Goal: Task Accomplishment & Management: Complete application form

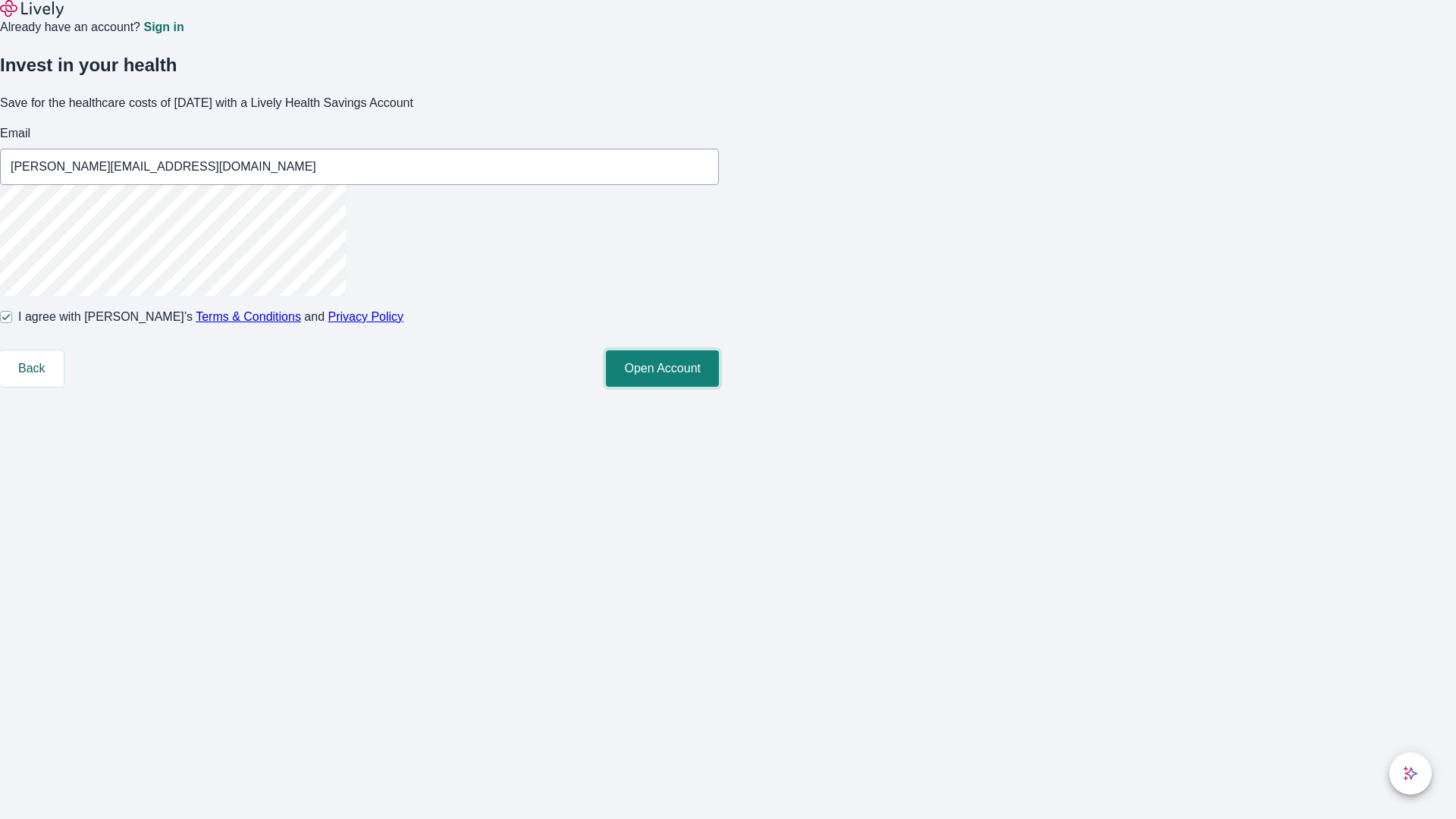
click at [719, 387] on button "Open Account" at bounding box center [663, 369] width 113 height 37
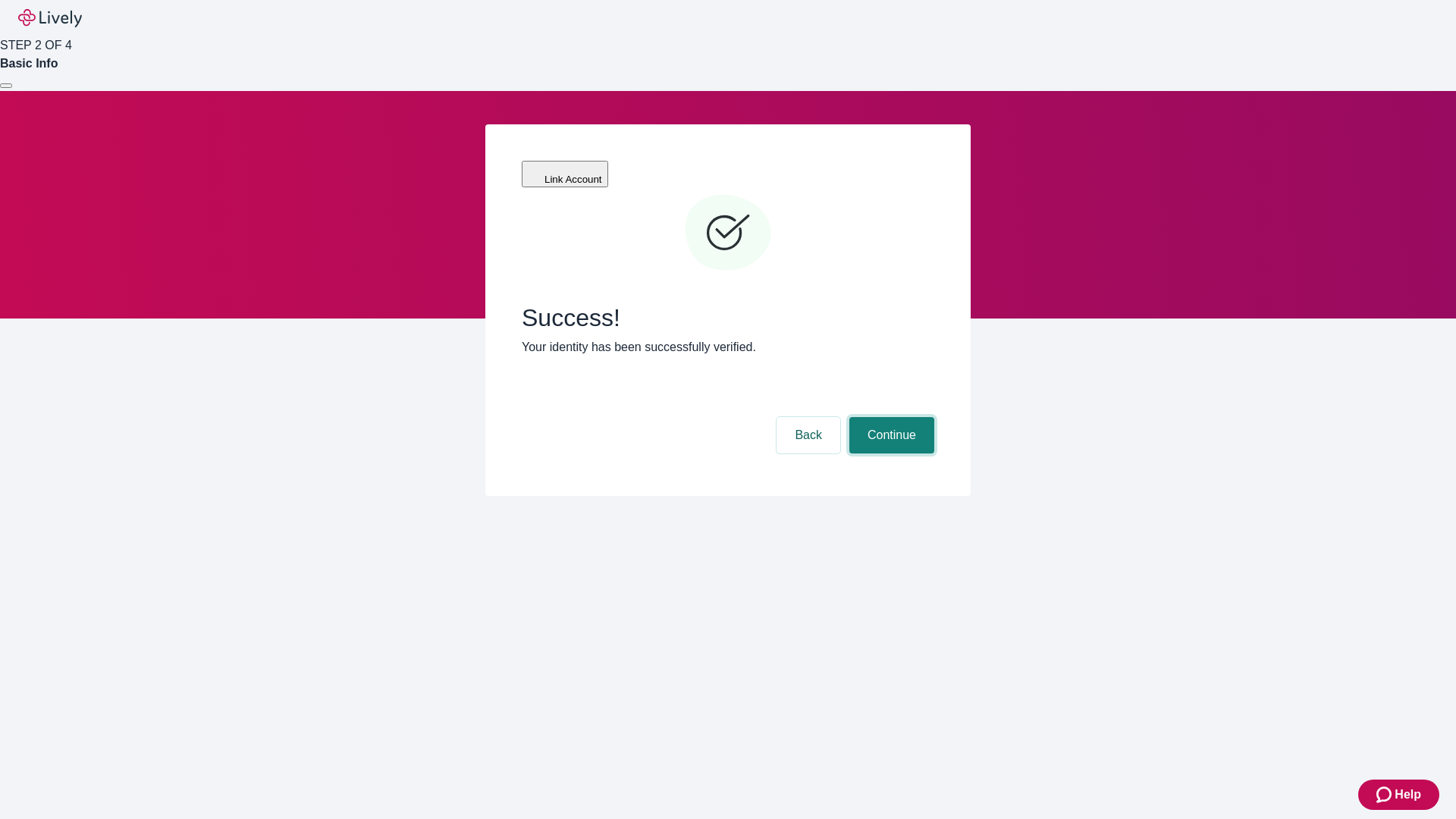
click at [890, 417] on button "Continue" at bounding box center [892, 436] width 85 height 37
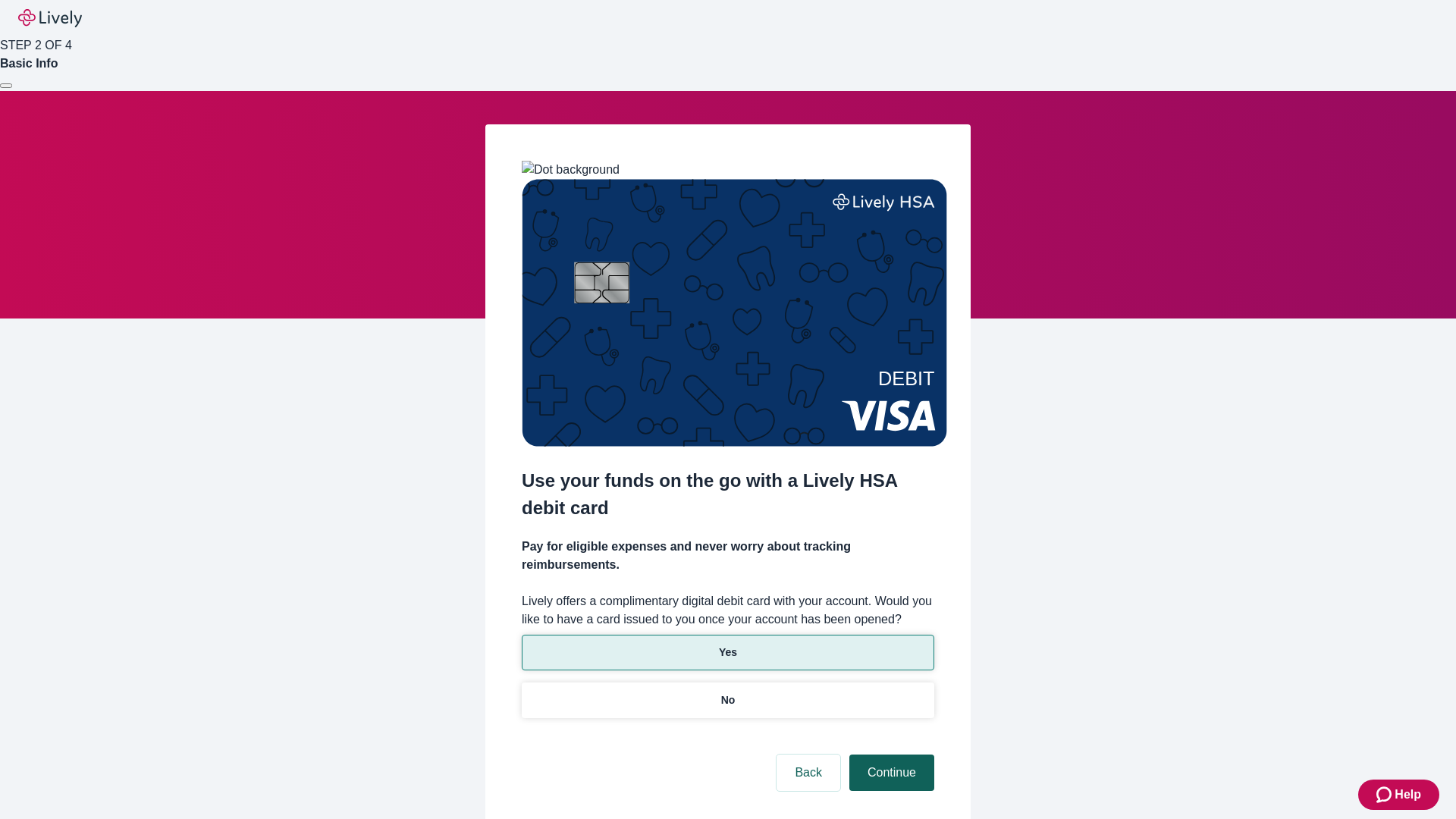
click at [728, 645] on p "Yes" at bounding box center [728, 653] width 18 height 16
click at [890, 755] on button "Continue" at bounding box center [892, 773] width 85 height 37
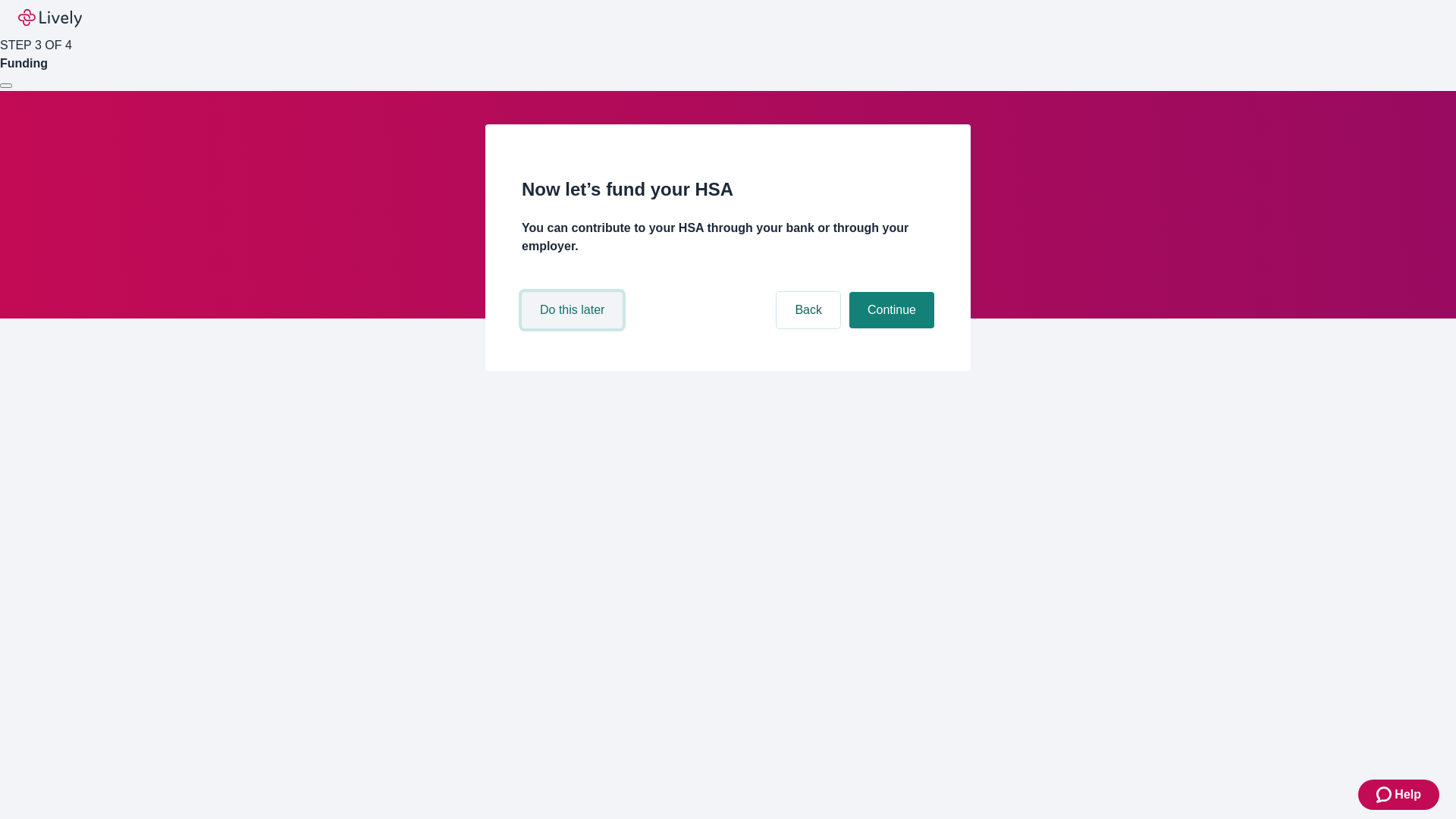
click at [574, 329] on button "Do this later" at bounding box center [572, 311] width 101 height 37
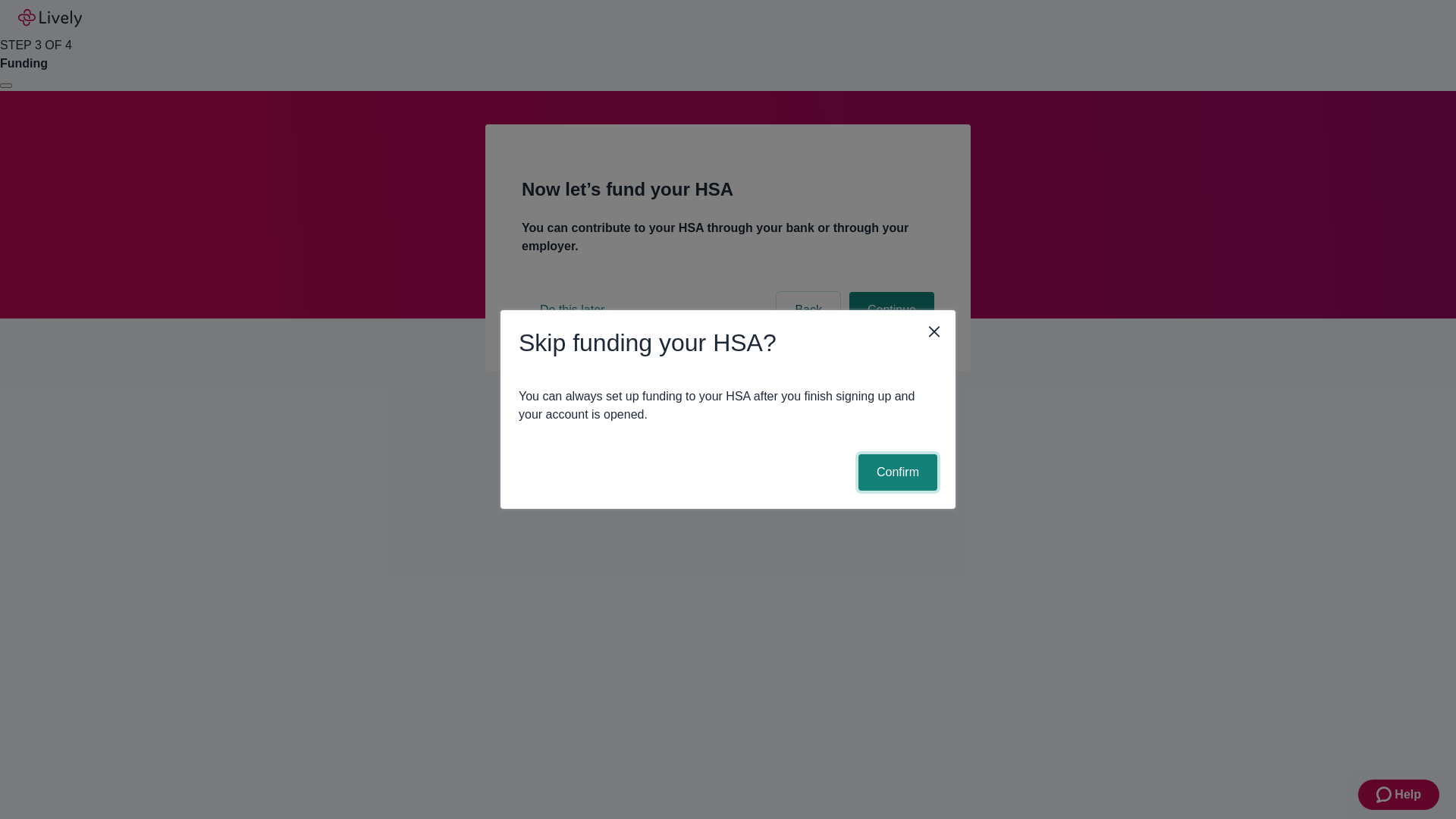
click at [895, 473] on button "Confirm" at bounding box center [897, 473] width 79 height 37
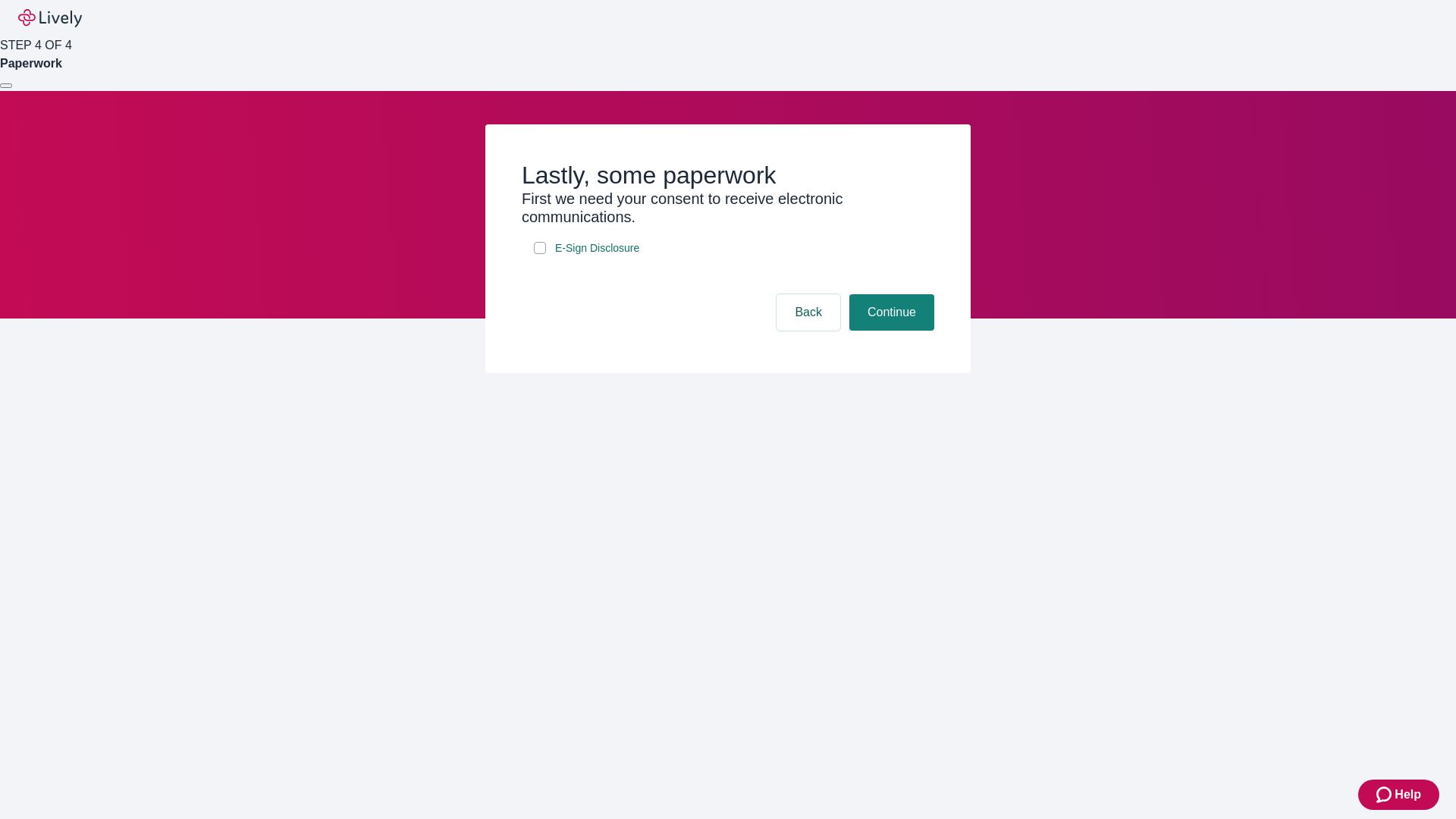
click at [540, 254] on input "E-Sign Disclosure" at bounding box center [539, 247] width 13 height 13
checkbox input "true"
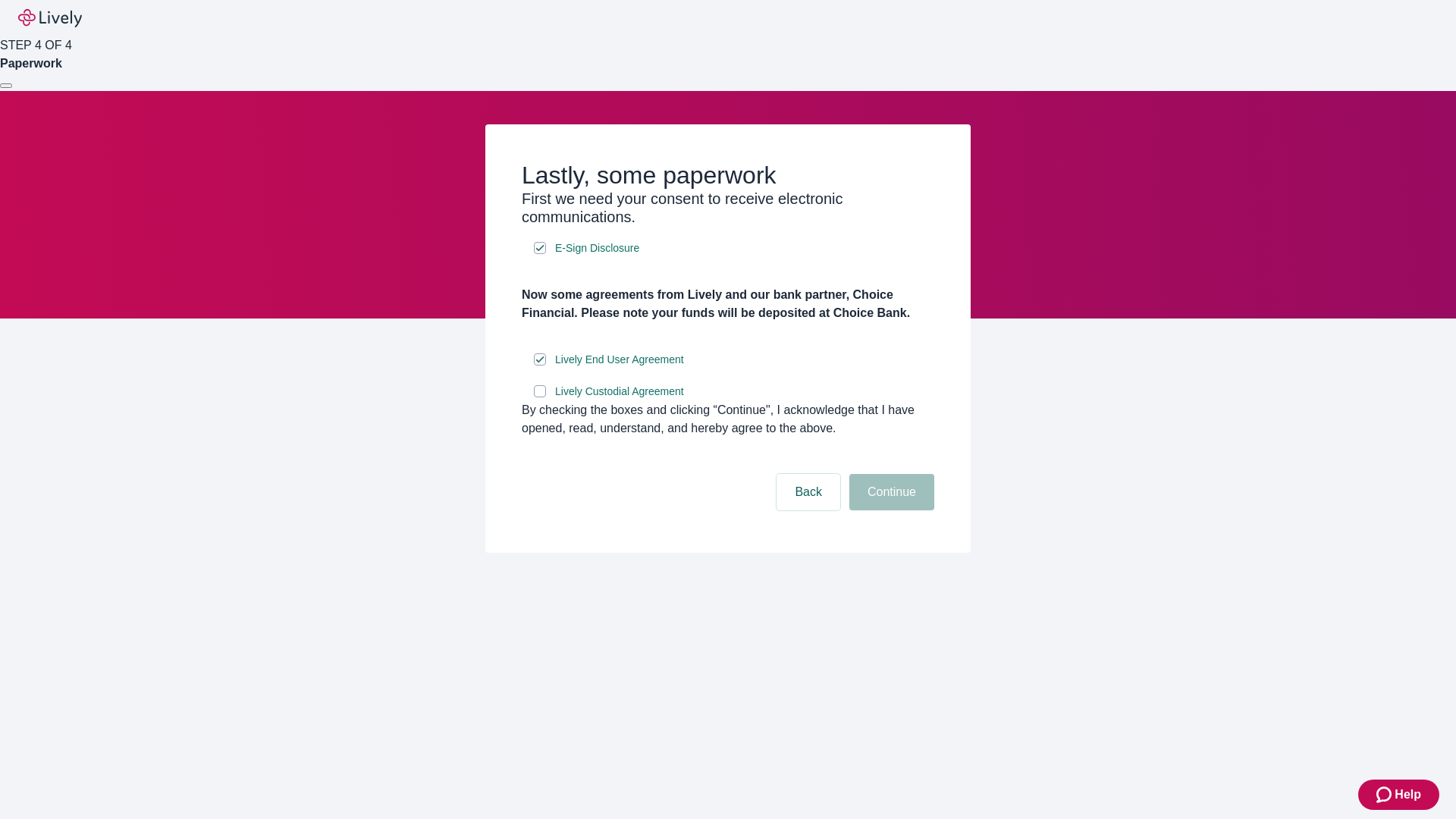
click at [540, 398] on input "Lively Custodial Agreement" at bounding box center [539, 391] width 13 height 13
checkbox input "true"
click at [890, 510] on button "Continue" at bounding box center [892, 493] width 85 height 37
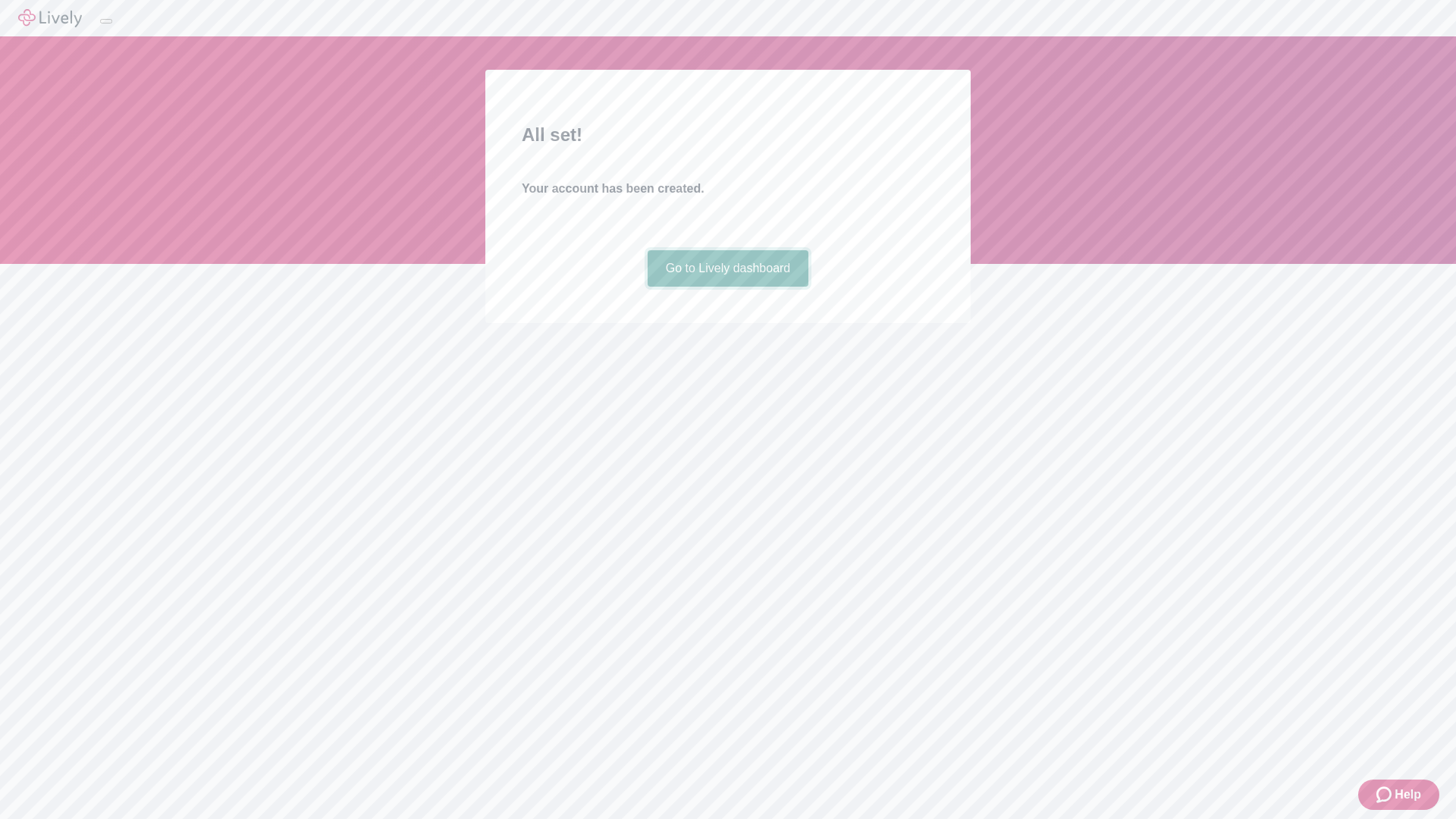
click at [728, 287] on link "Go to Lively dashboard" at bounding box center [728, 269] width 162 height 37
